Goal: Use online tool/utility: Utilize a website feature to perform a specific function

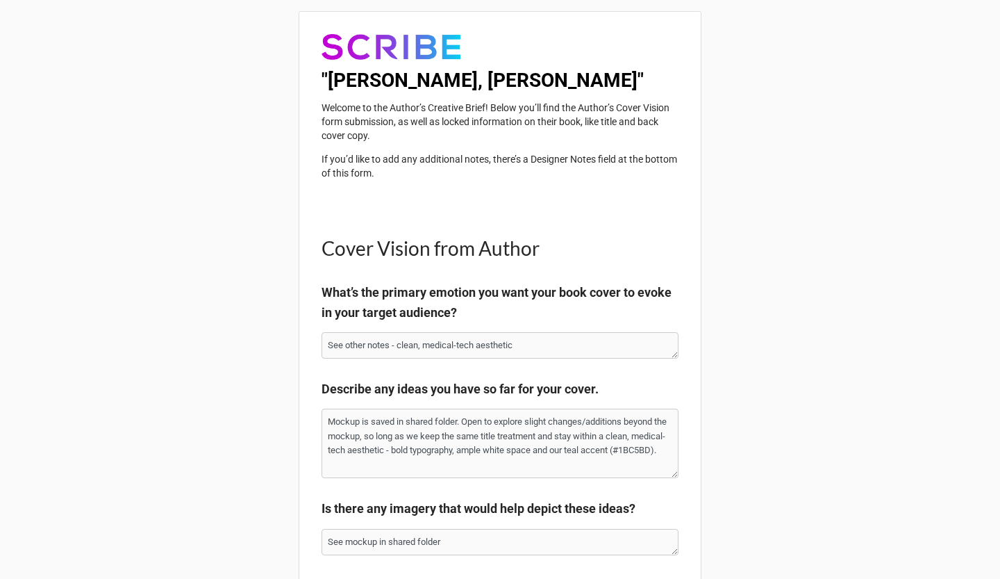
type textarea "x"
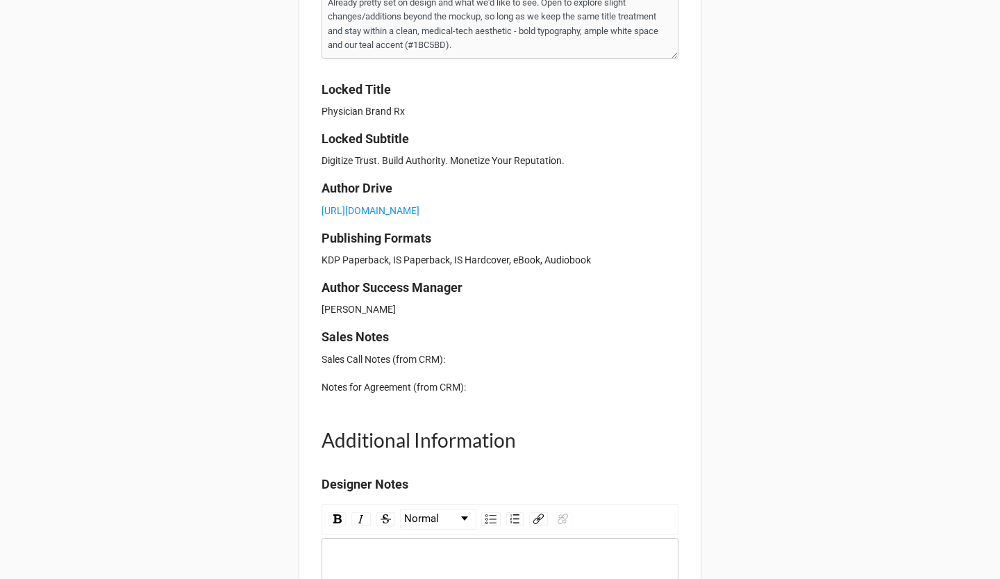
scroll to position [1789, 0]
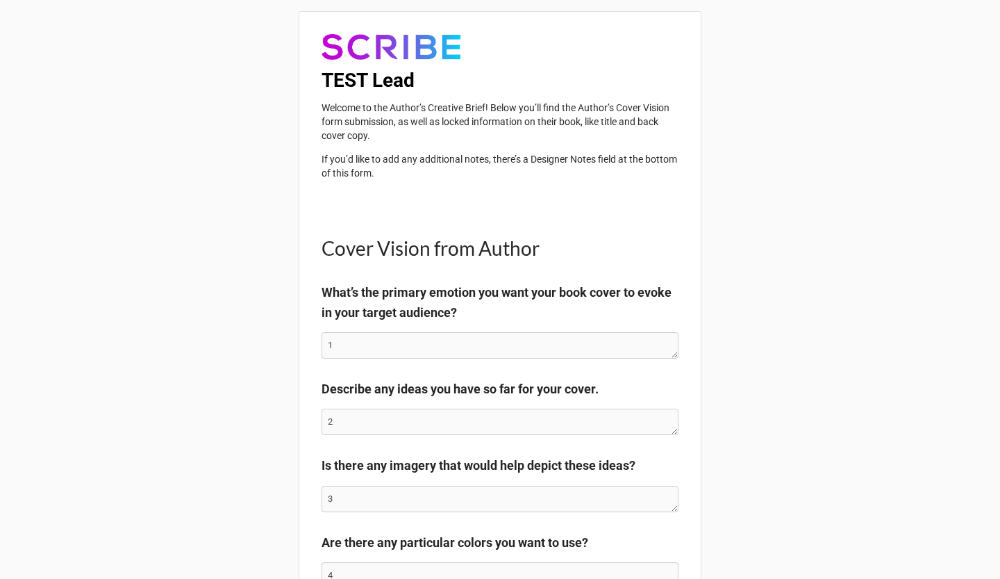
type textarea "x"
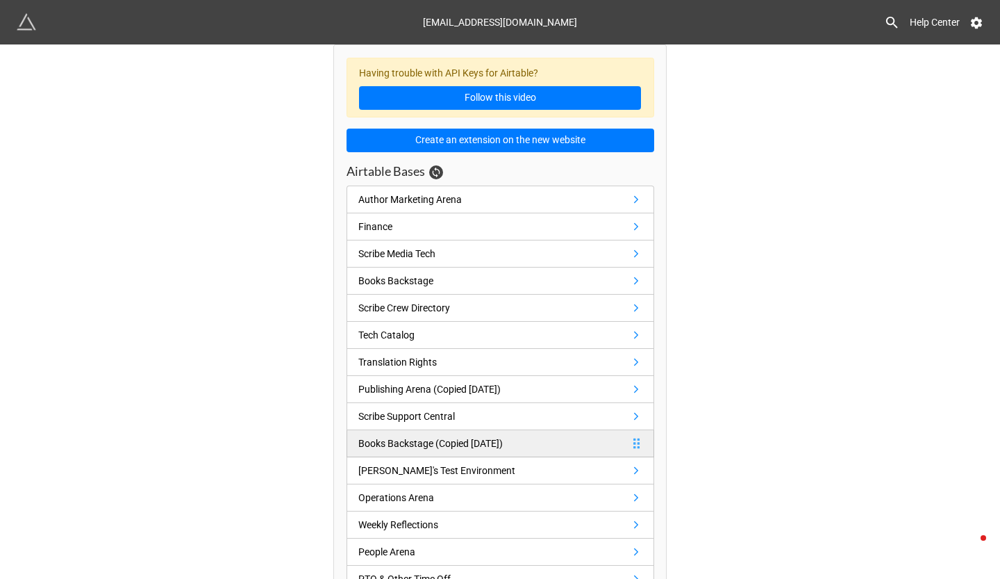
click at [525, 430] on link "Books Backstage (Copied 7/26/23)" at bounding box center [501, 443] width 308 height 27
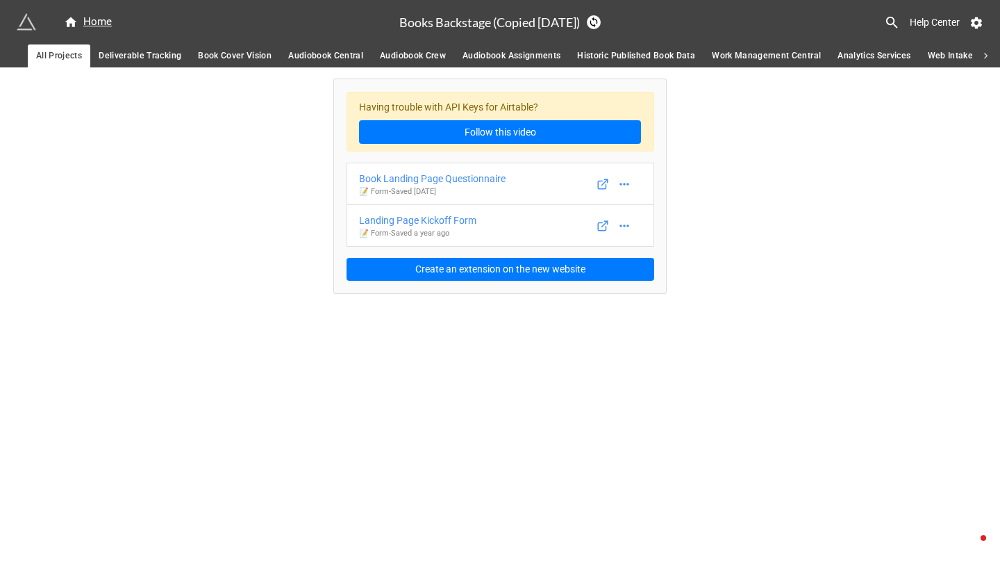
click at [222, 51] on span "Book Cover Vision" at bounding box center [235, 56] width 74 height 15
click at [476, 228] on div "Creative Brief View for Designers" at bounding box center [429, 220] width 140 height 15
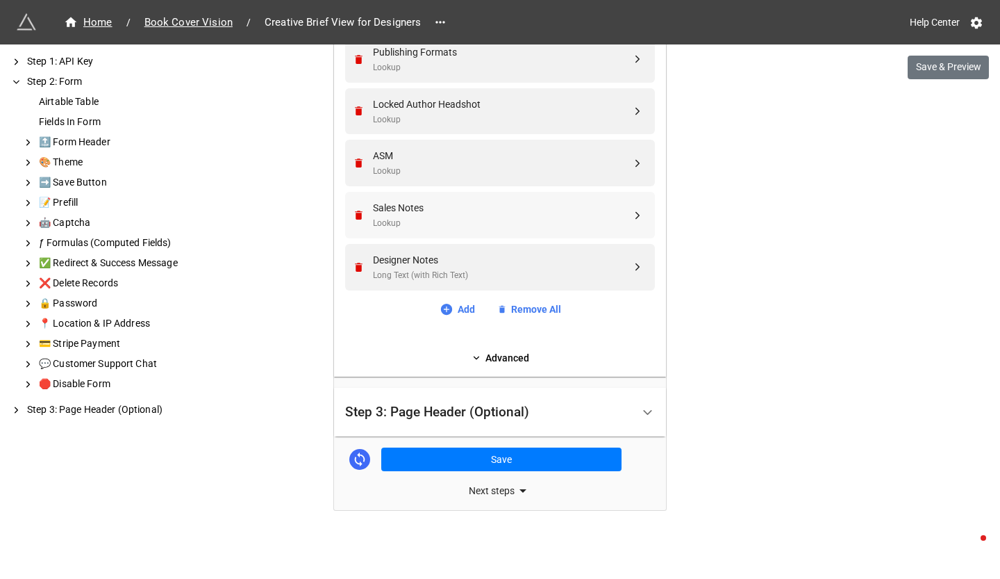
scroll to position [2356, 0]
click at [447, 308] on icon at bounding box center [447, 309] width 14 height 14
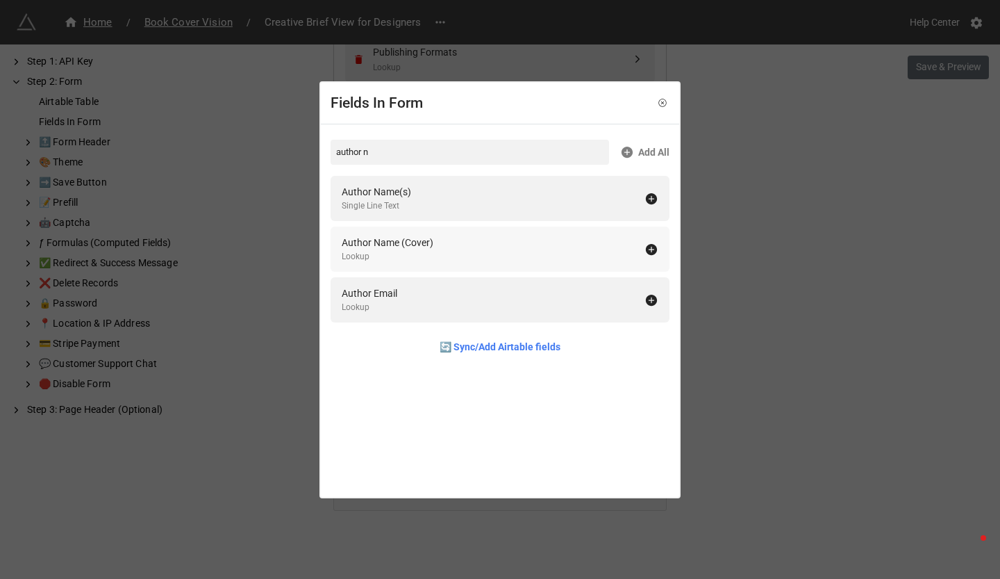
type input "author n"
click at [646, 248] on icon at bounding box center [651, 249] width 11 height 11
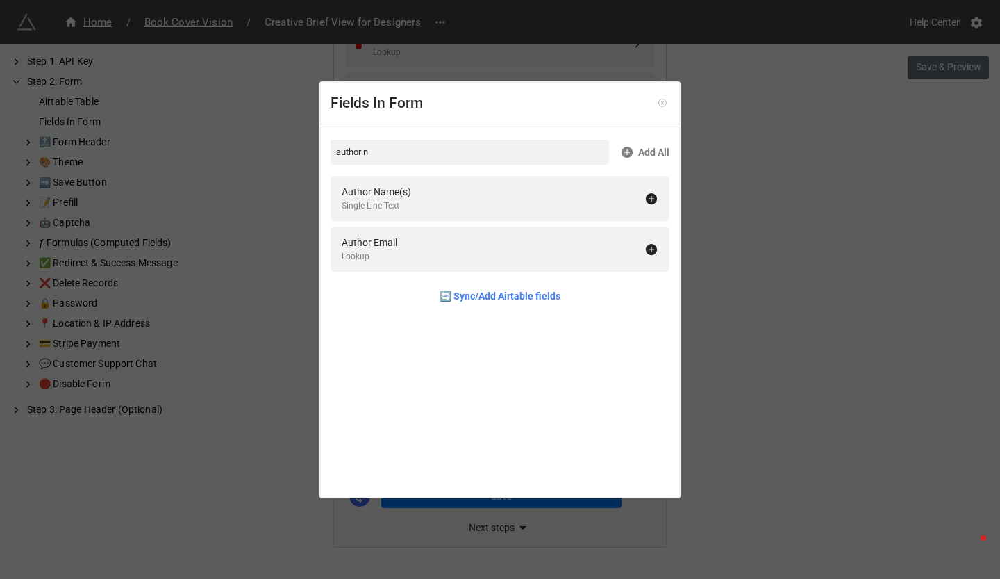
click at [661, 102] on icon at bounding box center [662, 102] width 3 height 3
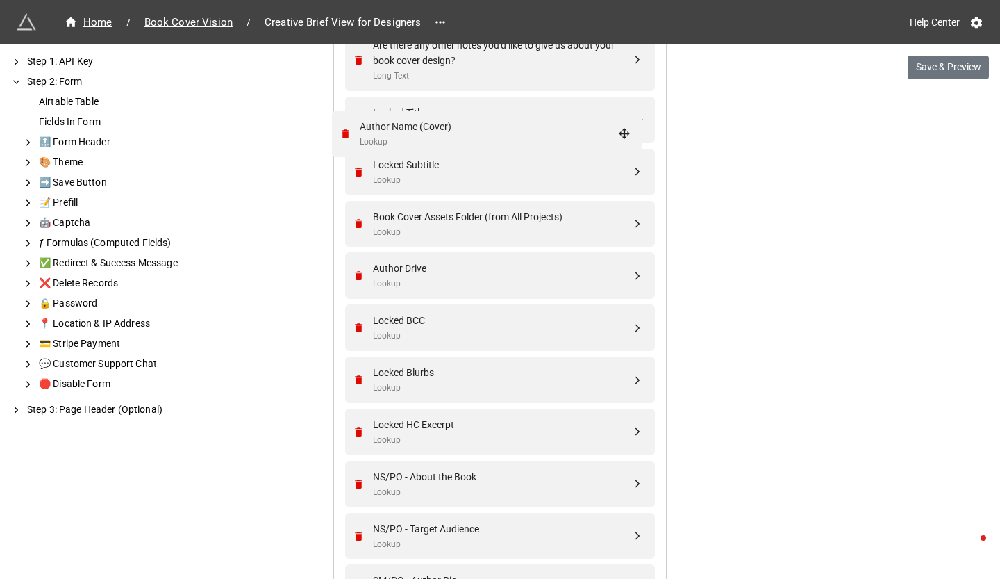
scroll to position [1505, 0]
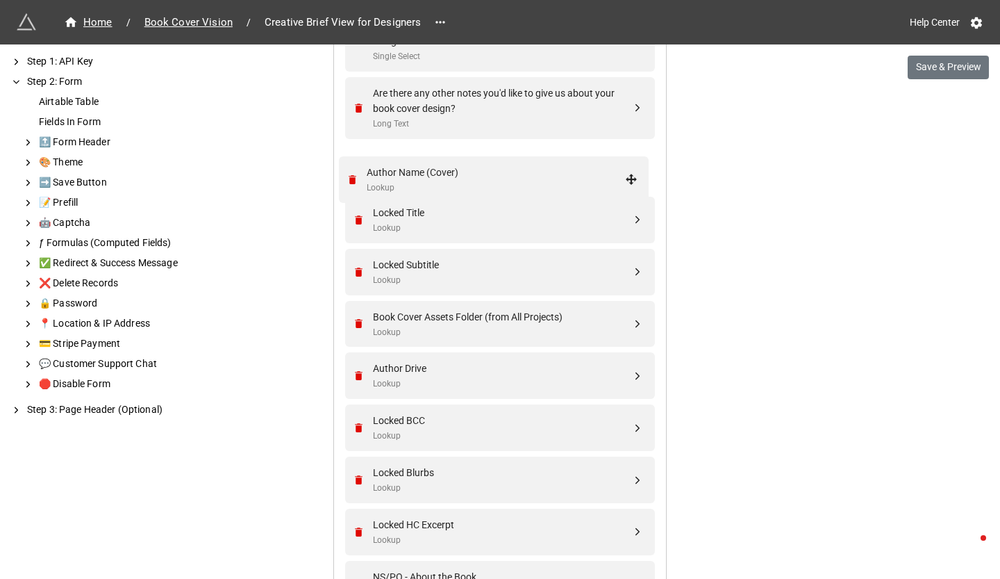
drag, startPoint x: 634, startPoint y: 317, endPoint x: 631, endPoint y: 176, distance: 141.7
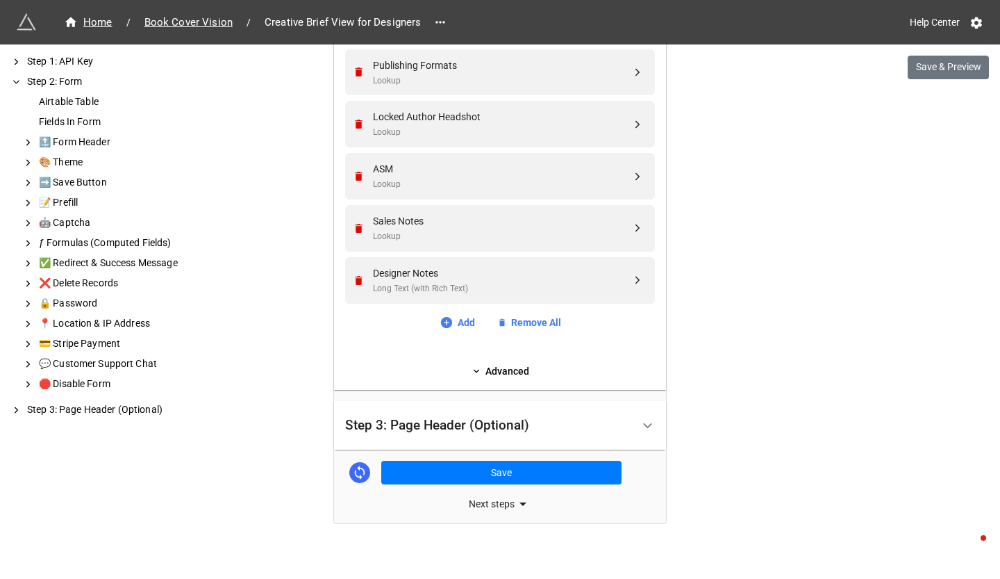
scroll to position [2408, 0]
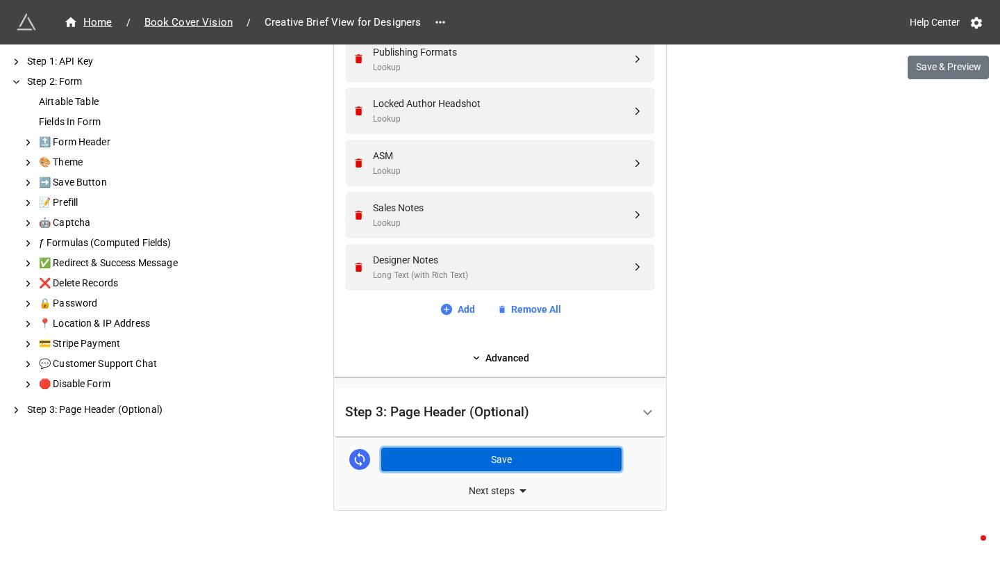
click at [478, 462] on button "Save" at bounding box center [501, 459] width 240 height 24
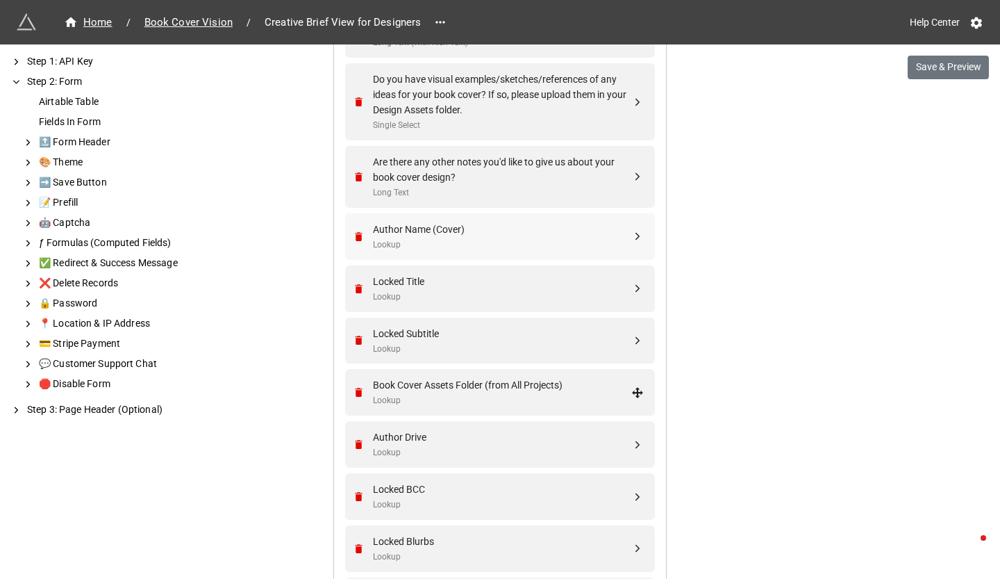
scroll to position [1432, 0]
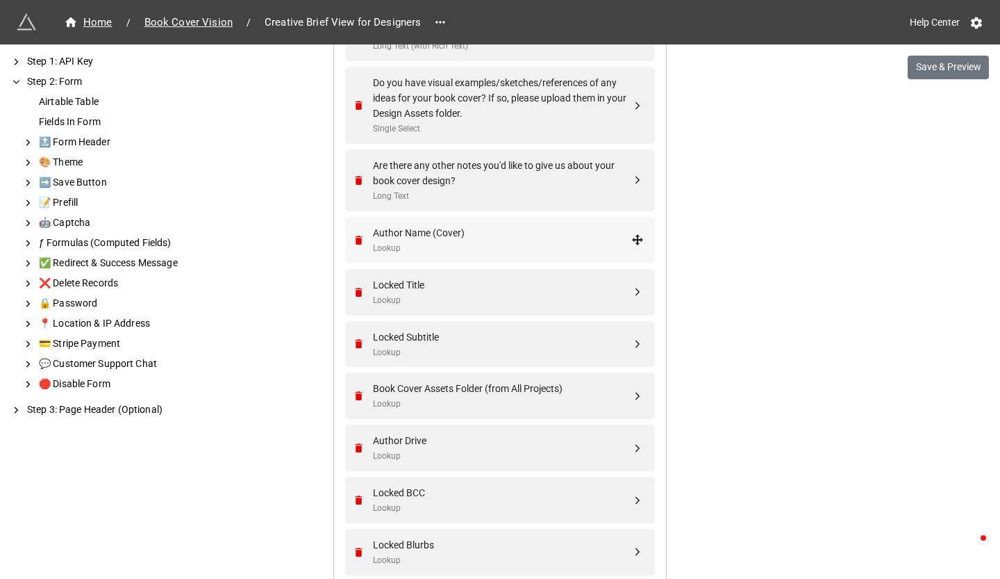
click at [482, 255] on div "Lookup" at bounding box center [502, 248] width 258 height 13
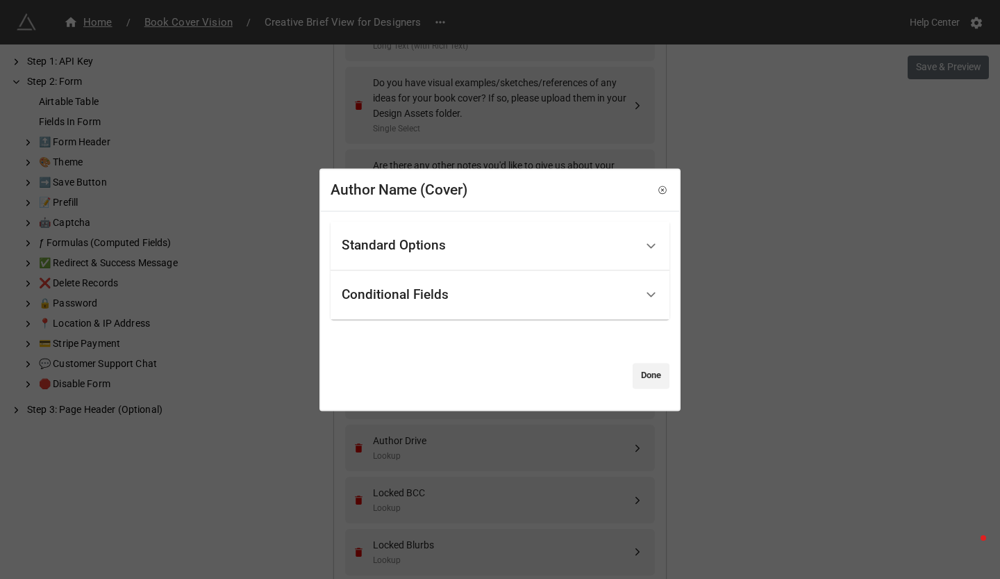
click at [481, 261] on div "Standard Options" at bounding box center [489, 245] width 294 height 33
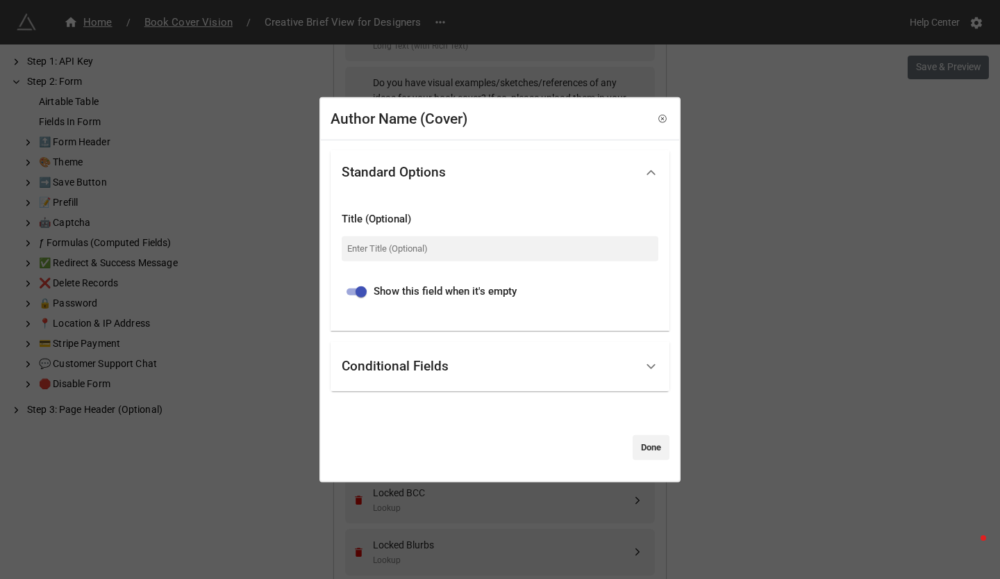
click at [441, 373] on div "Conditional Fields" at bounding box center [395, 366] width 107 height 14
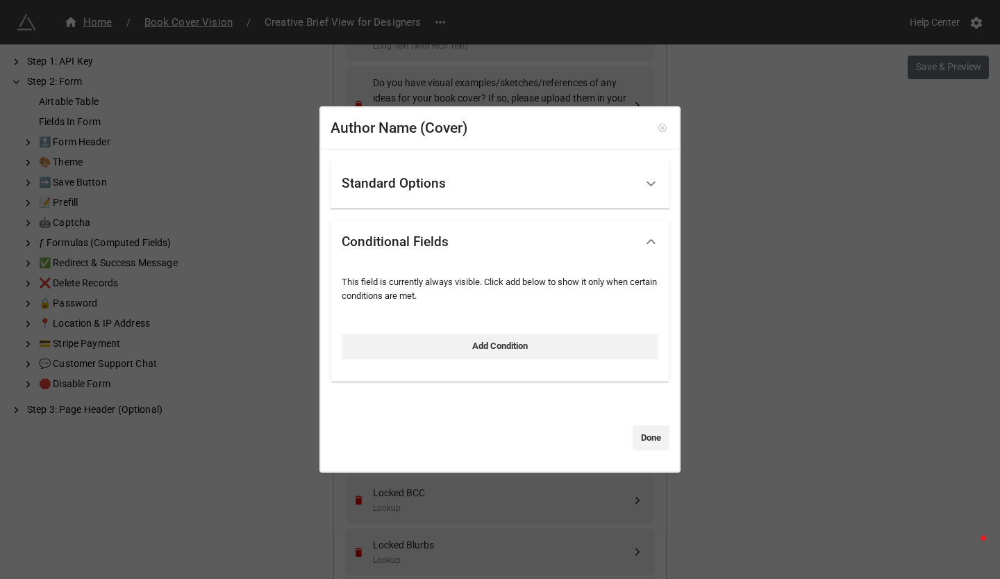
click at [658, 126] on icon at bounding box center [663, 128] width 10 height 10
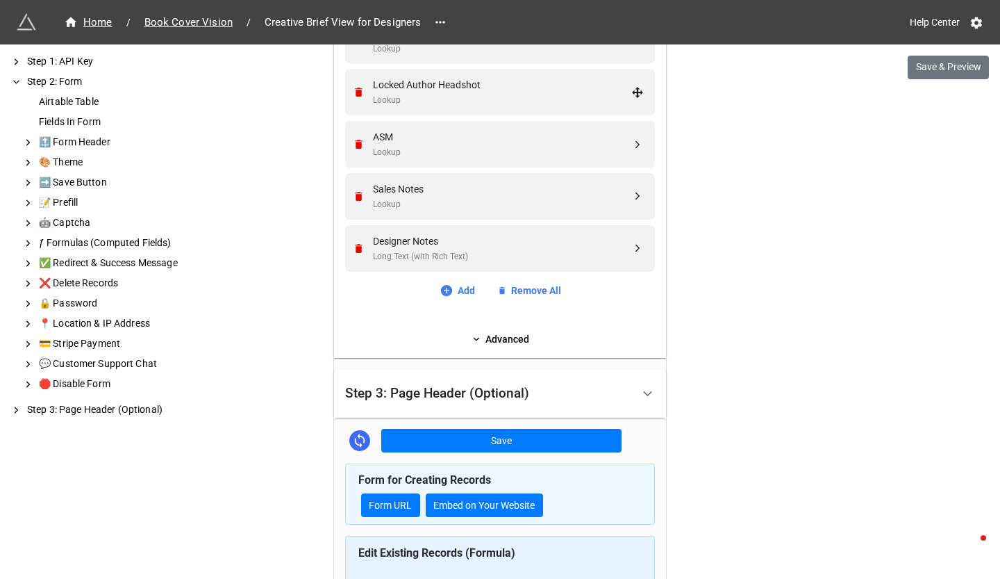
scroll to position [2757, 0]
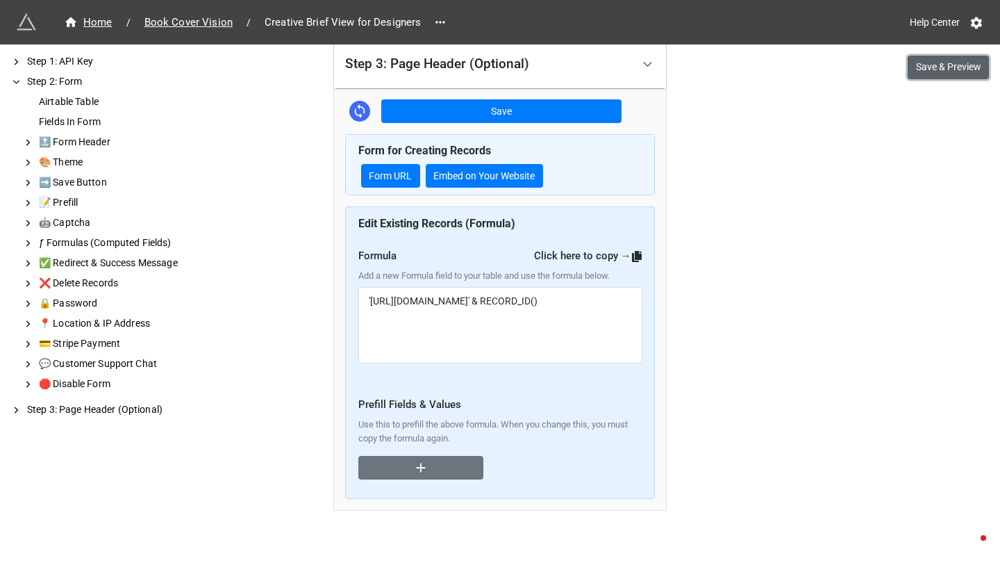
click at [925, 63] on button "Save & Preview" at bounding box center [948, 68] width 81 height 24
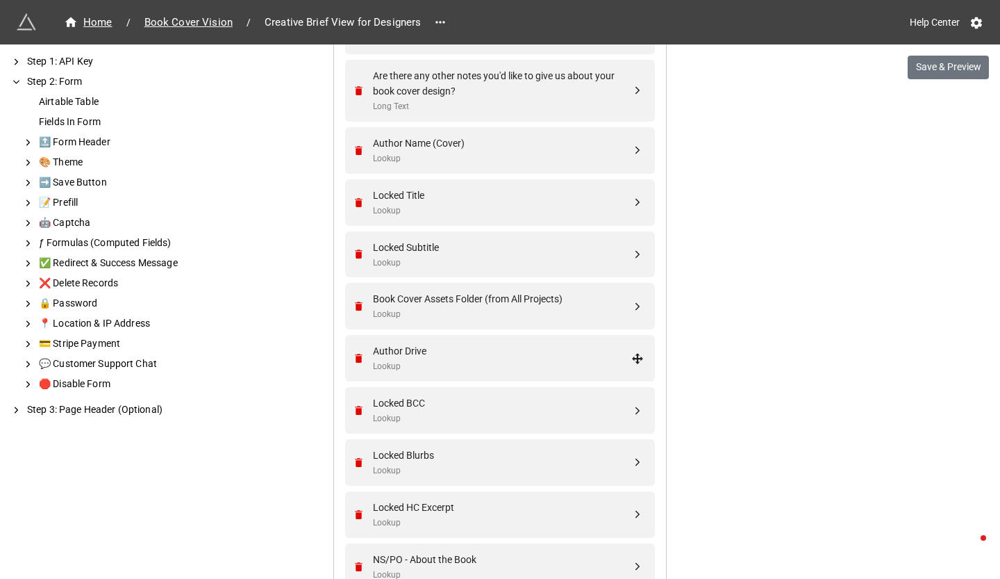
scroll to position [1510, 0]
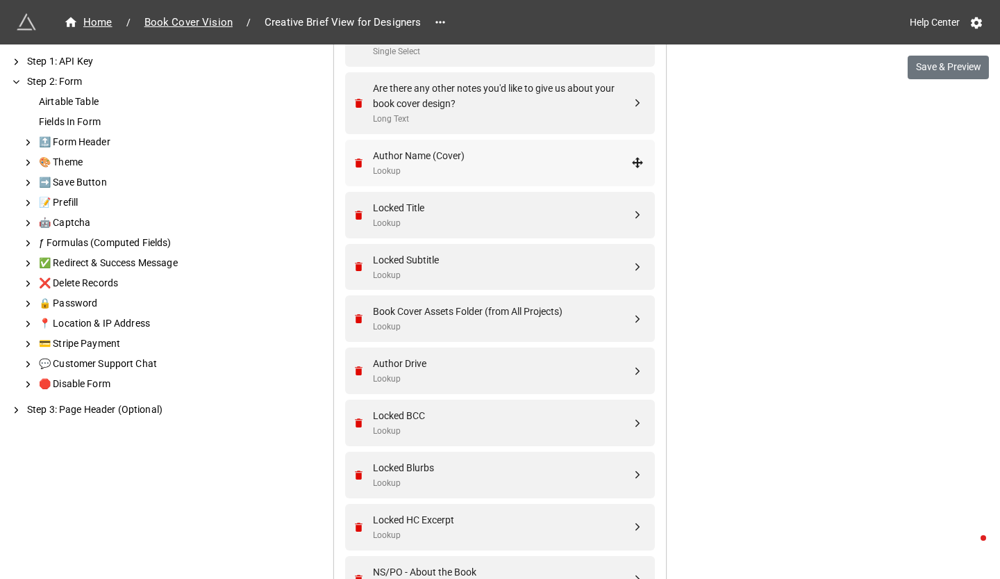
click at [460, 178] on div "Lookup" at bounding box center [502, 171] width 258 height 13
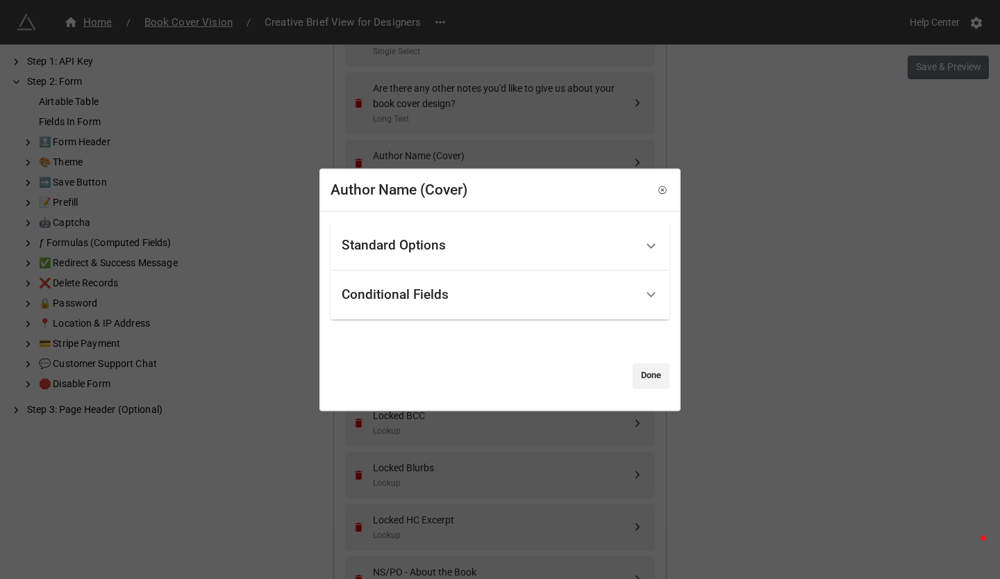
click at [431, 252] on div "Standard Options" at bounding box center [394, 246] width 104 height 14
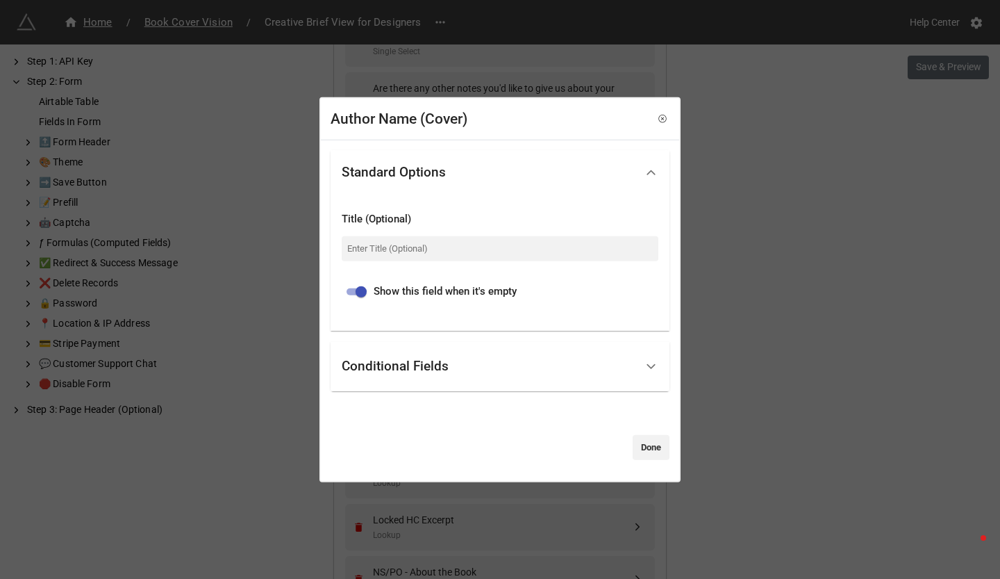
click at [363, 290] on input "checkbox" at bounding box center [361, 291] width 50 height 17
click at [356, 287] on input "checkbox" at bounding box center [350, 291] width 50 height 17
checkbox input "true"
click at [820, 331] on div "Author Name (Cover) Standard Options Title (Optional) Show this field when it's…" at bounding box center [500, 289] width 1000 height 579
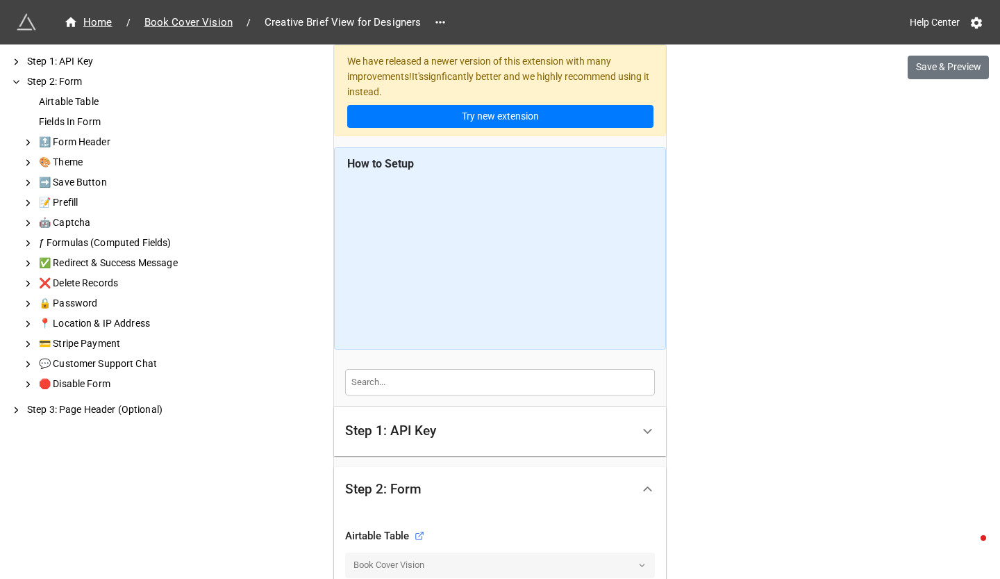
scroll to position [65, 0]
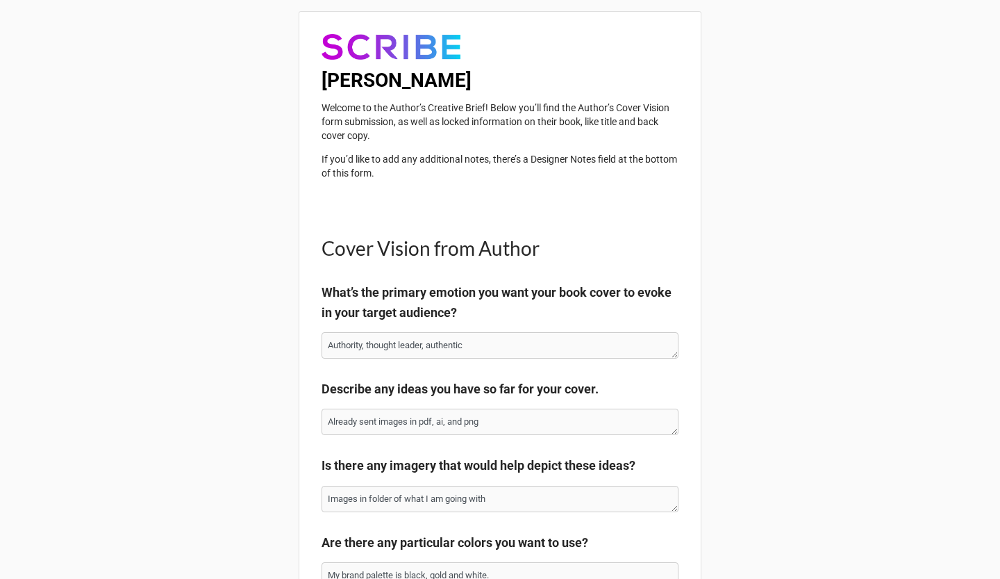
type textarea "x"
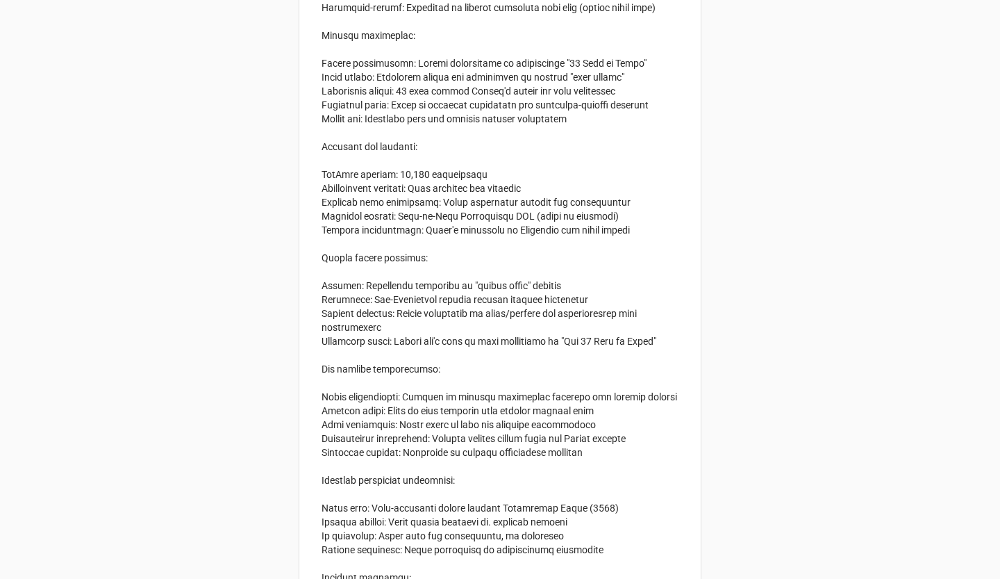
scroll to position [2670, 0]
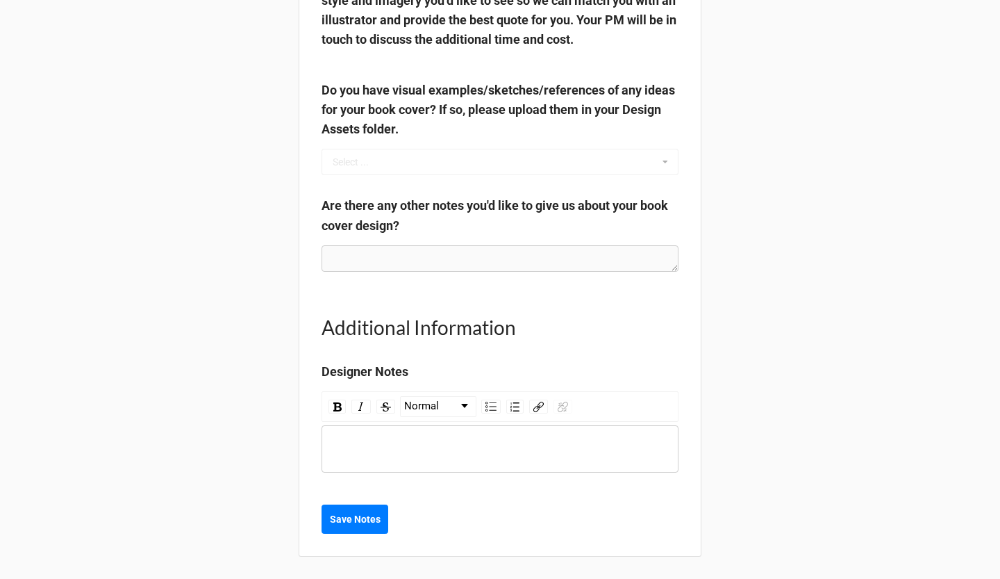
scroll to position [1392, 0]
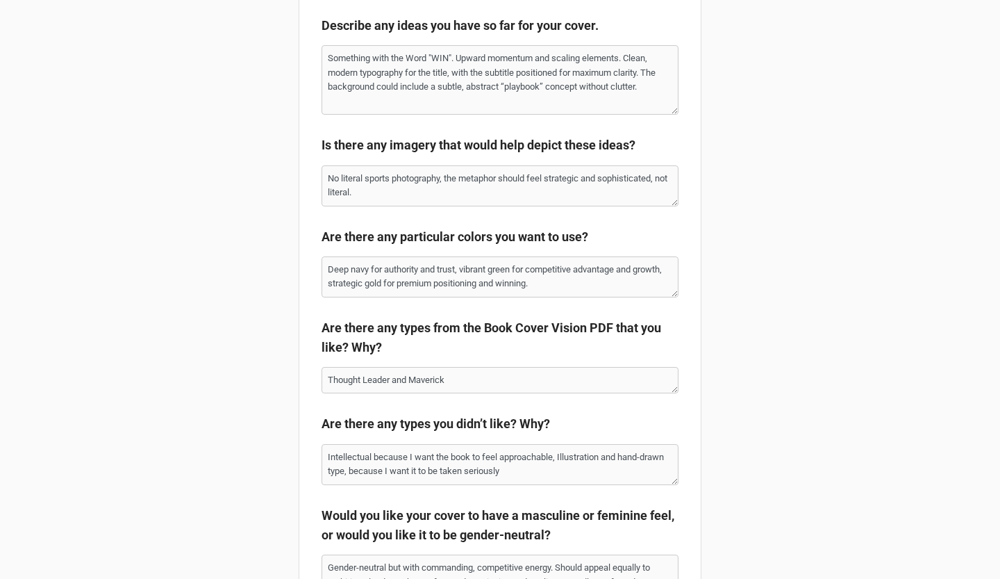
type textarea "x"
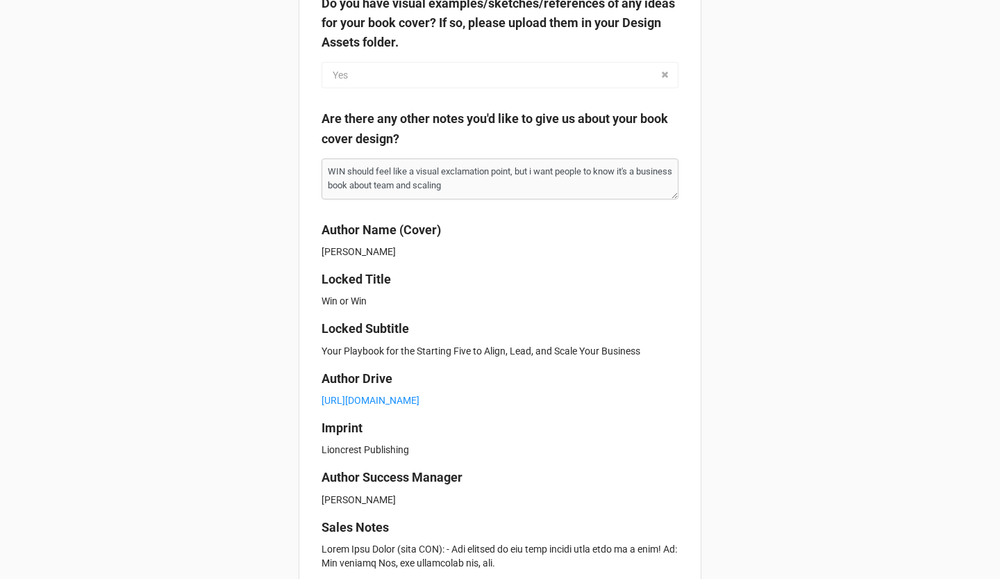
scroll to position [1659, 0]
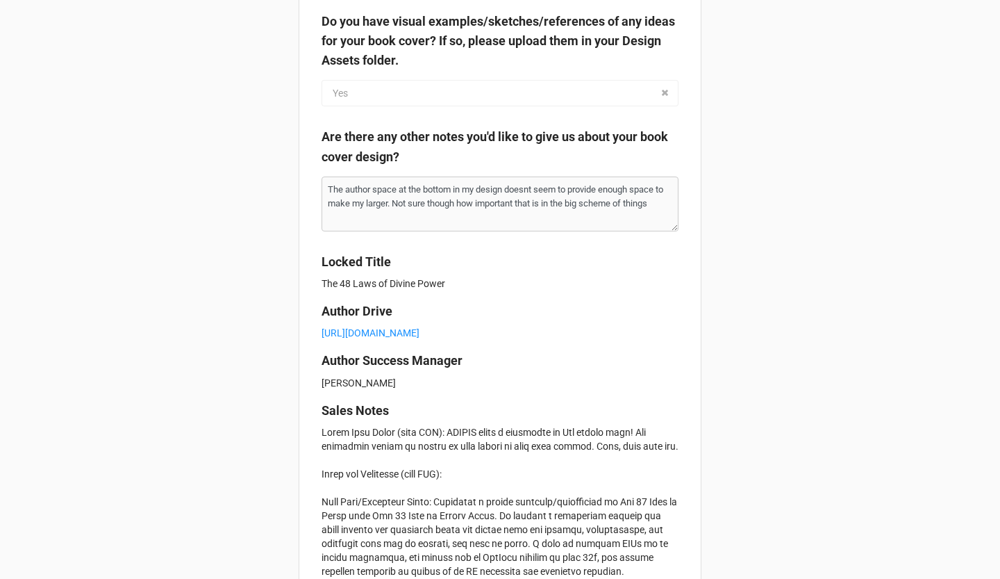
scroll to position [1480, 0]
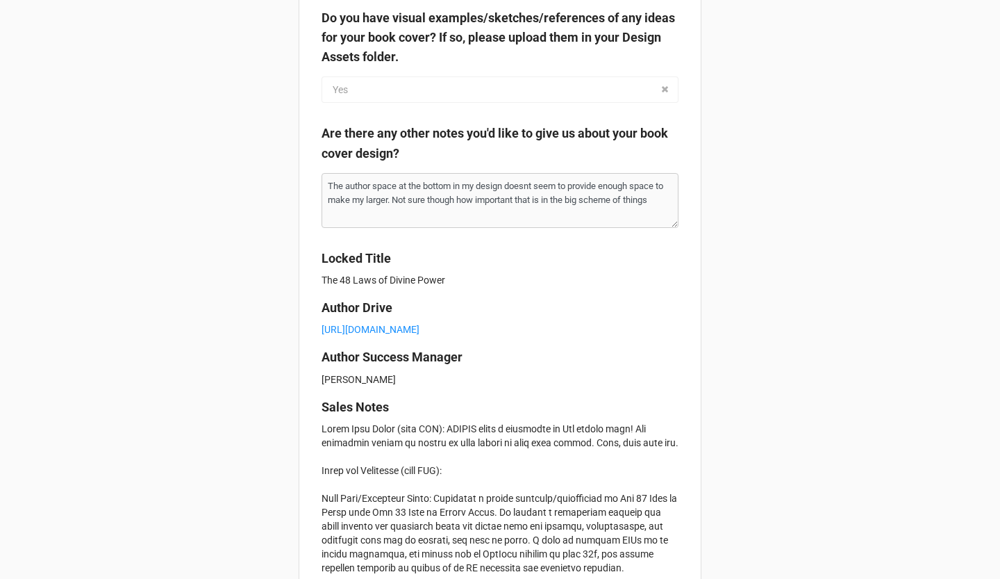
type textarea "x"
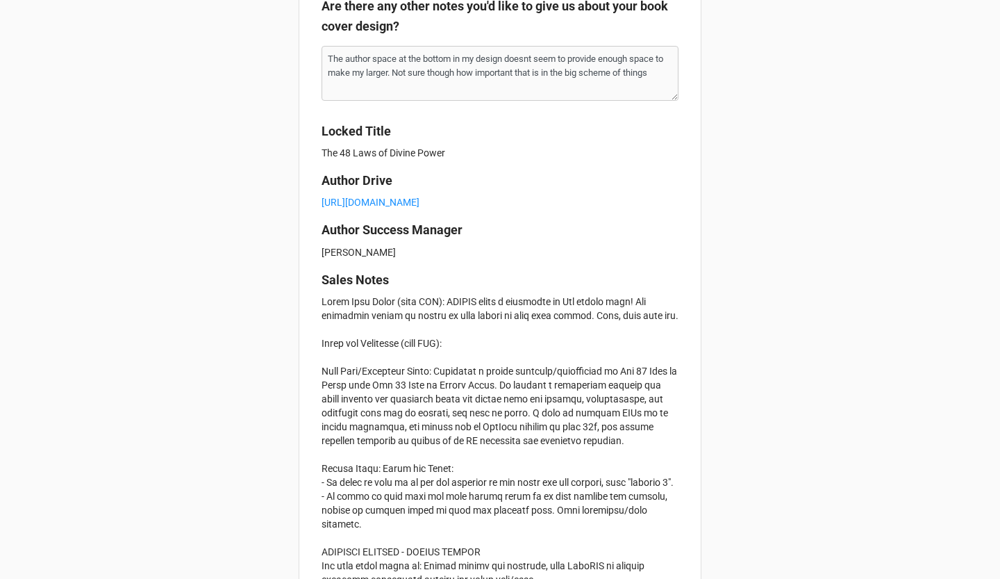
scroll to position [1628, 0]
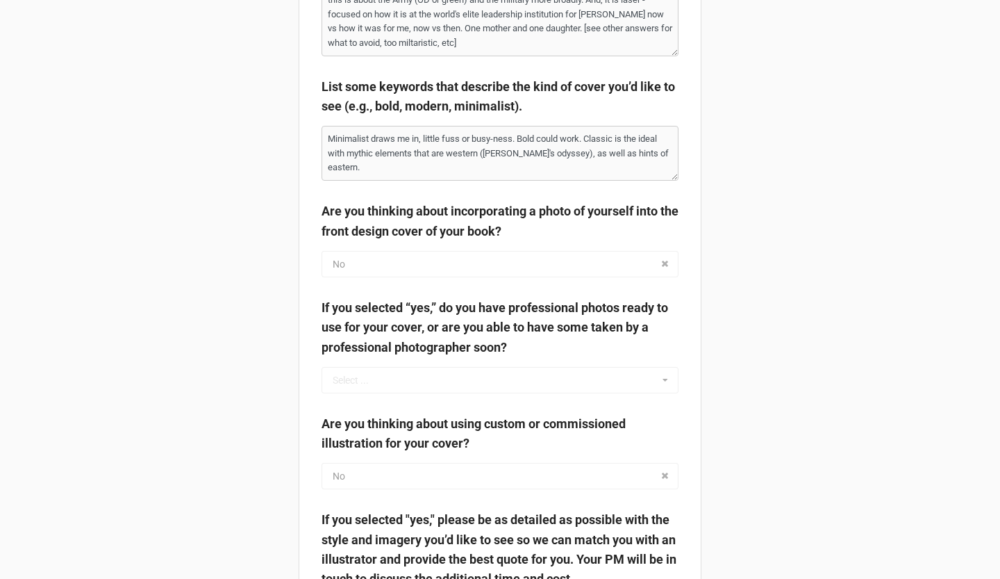
type textarea "x"
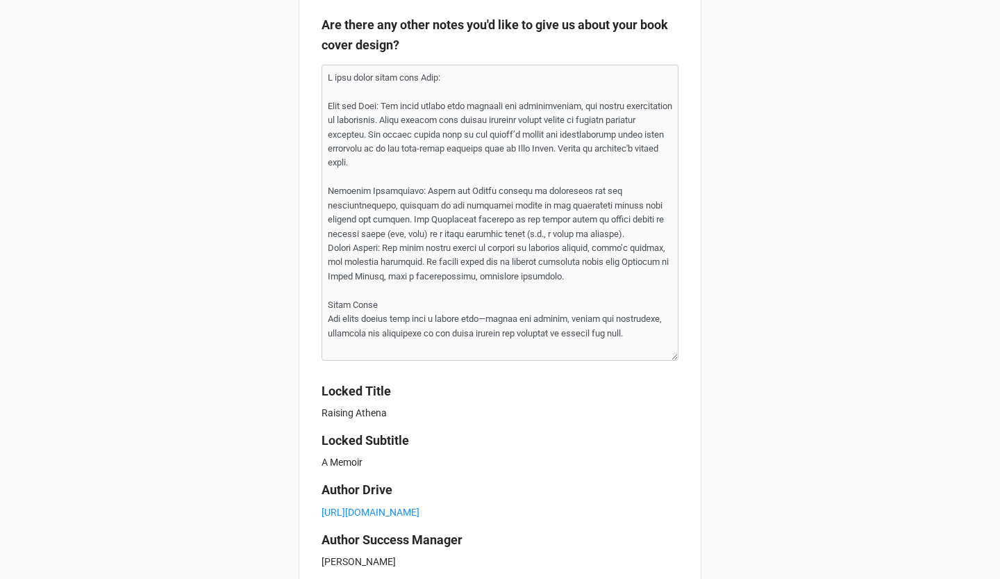
scroll to position [1908, 0]
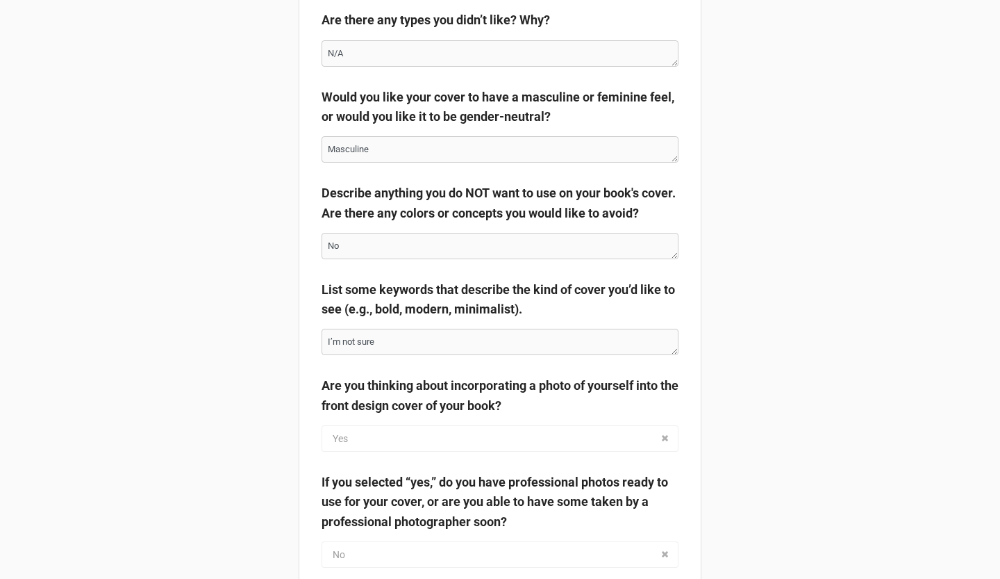
type textarea "x"
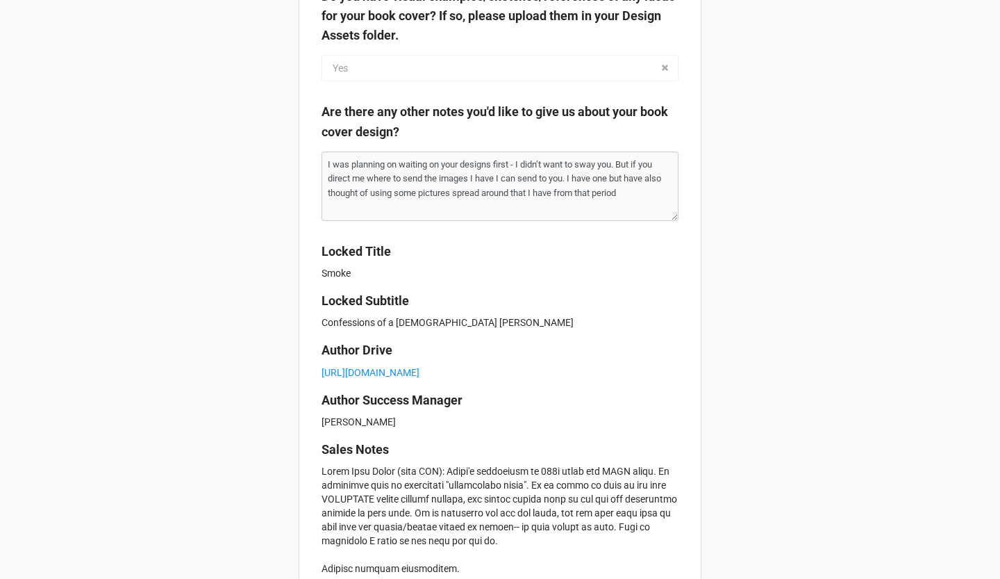
scroll to position [1563, 0]
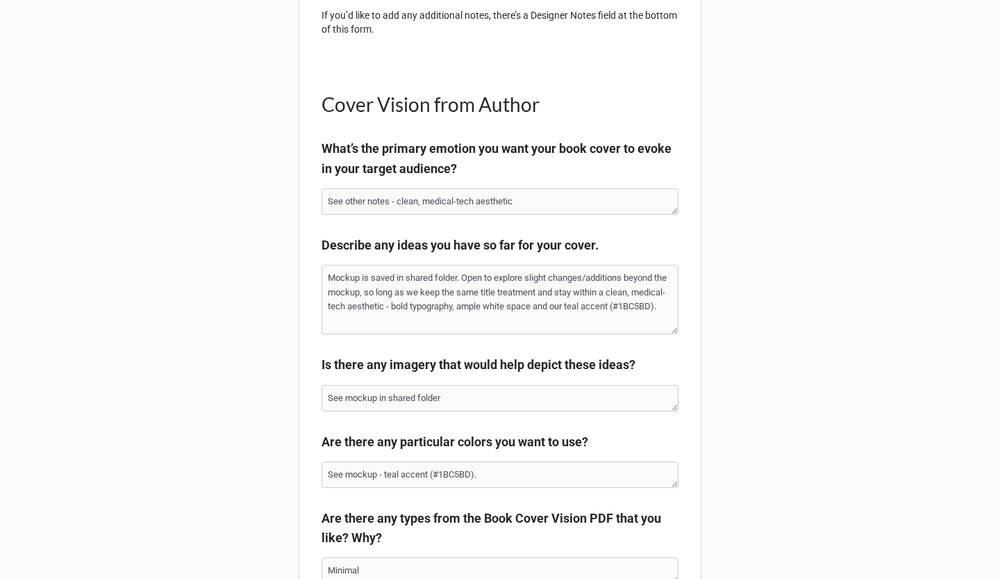
type textarea "x"
